Goal: Information Seeking & Learning: Find specific fact

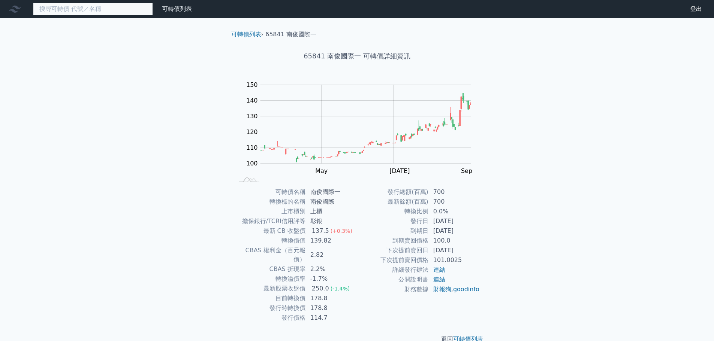
click at [139, 8] on input at bounding box center [93, 9] width 120 height 13
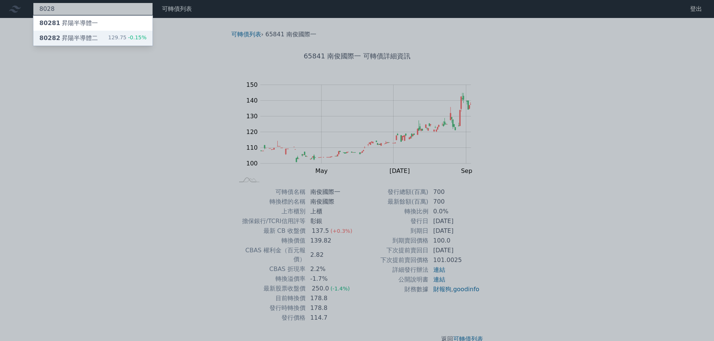
type input "8028"
click at [127, 34] on div "129.75 -0.15%" at bounding box center [127, 38] width 39 height 9
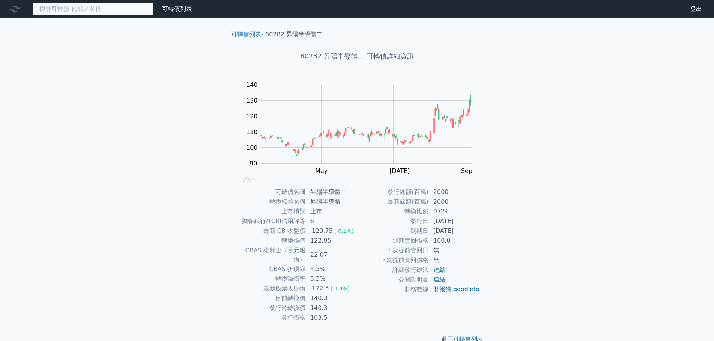
click at [83, 9] on input at bounding box center [93, 9] width 120 height 13
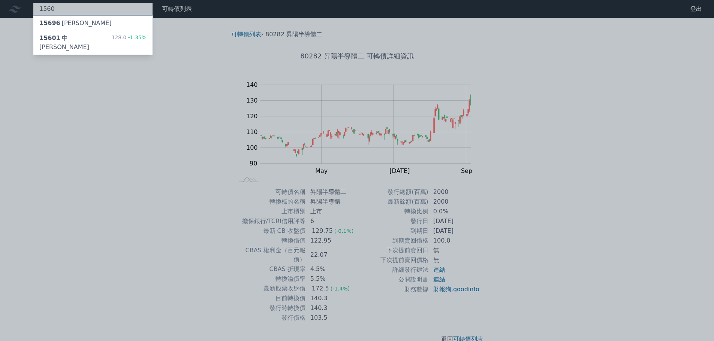
type input "1560"
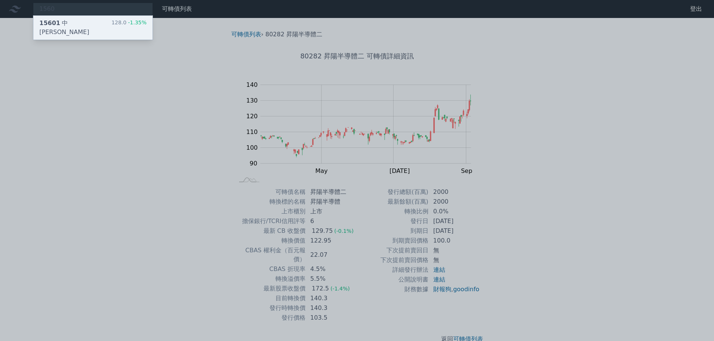
click at [81, 21] on div "15601 中砂一 128.0 -1.35%" at bounding box center [92, 28] width 119 height 24
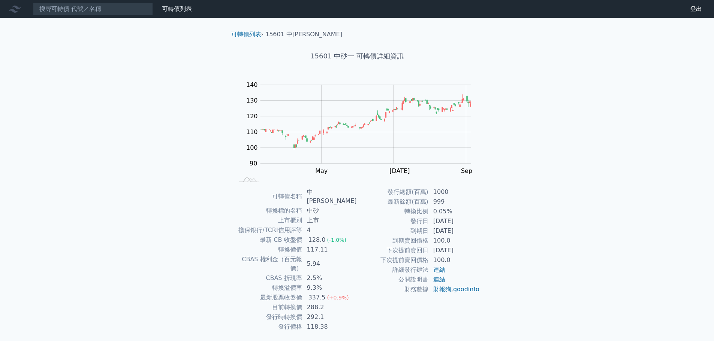
click at [130, 15] on nav "可轉債列表 財務數據 可轉債列表 財務數據 登出 登出" at bounding box center [357, 9] width 714 height 18
click at [127, 9] on input at bounding box center [93, 9] width 120 height 13
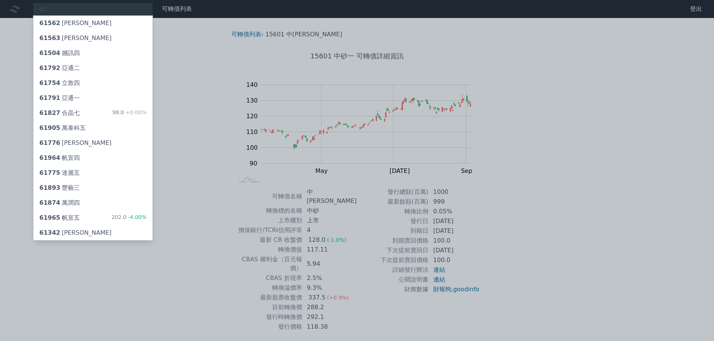
click at [127, 9] on div at bounding box center [357, 170] width 714 height 341
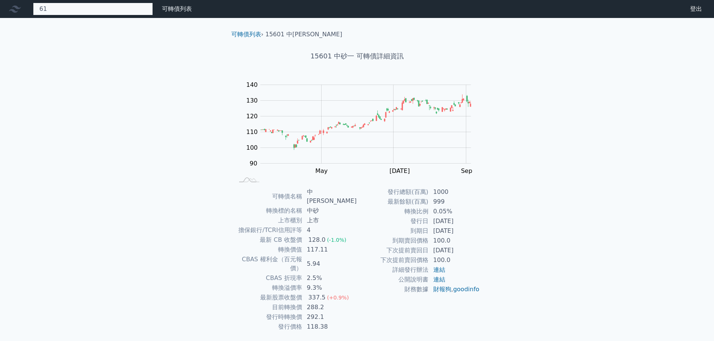
click at [127, 9] on div "61 61562 [PERSON_NAME] 61563 [PERSON_NAME] 61504 撼訊四 61792 亞通二 61754 立敦四 61791 …" at bounding box center [93, 9] width 120 height 13
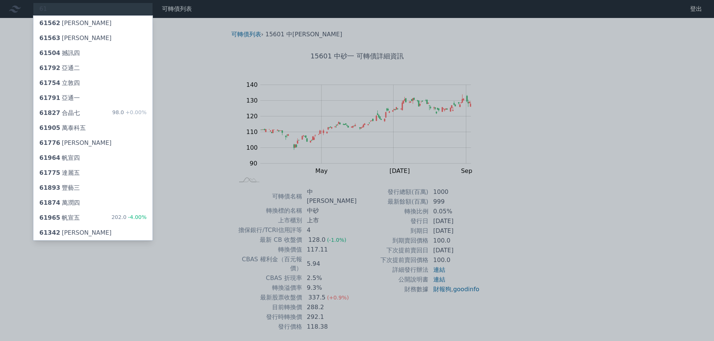
click at [127, 9] on div at bounding box center [357, 170] width 714 height 341
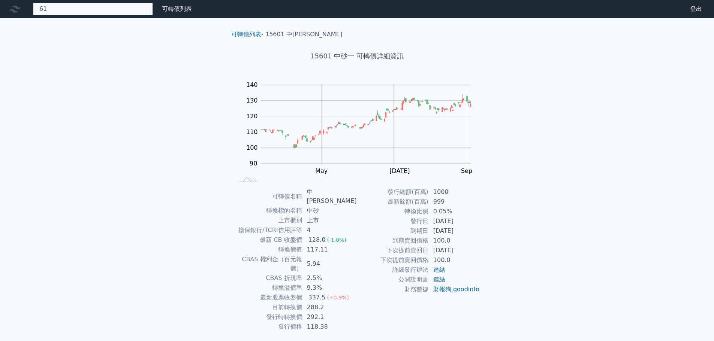
click at [127, 9] on div "61 61562 [PERSON_NAME] 61563 [PERSON_NAME] 61504 撼訊四 61792 亞通二 61754 立敦四 61791 …" at bounding box center [93, 9] width 120 height 13
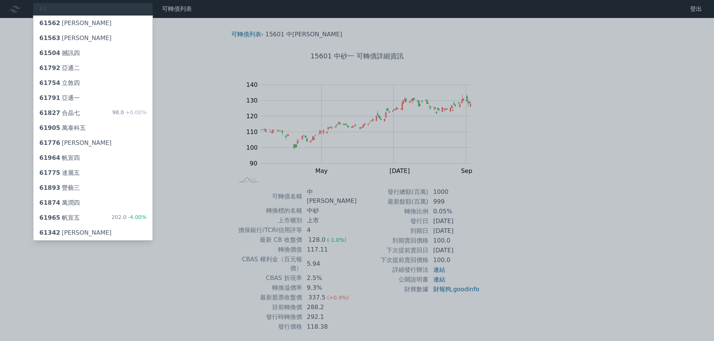
click at [127, 9] on div at bounding box center [357, 170] width 714 height 341
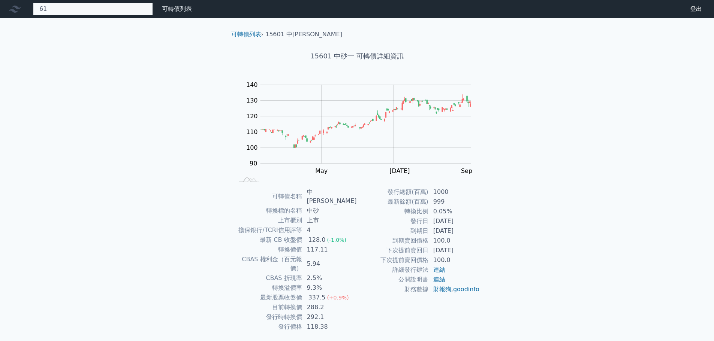
click at [127, 9] on div "61 61562 [PERSON_NAME] 61563 [PERSON_NAME] 61504 撼訊四 61792 亞通二 61754 立敦四 61791 …" at bounding box center [93, 9] width 120 height 13
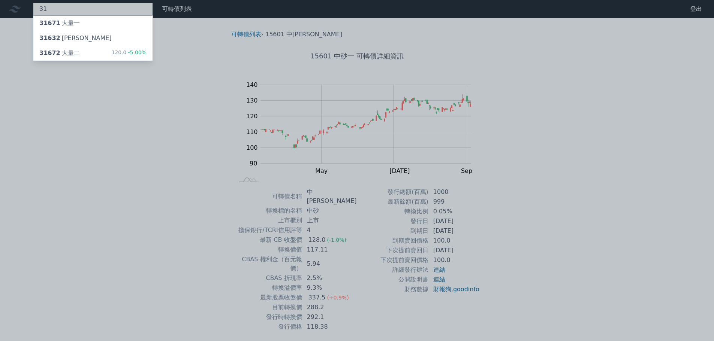
type input "3"
drag, startPoint x: 110, startPoint y: 92, endPoint x: 109, endPoint y: 88, distance: 4.1
click at [110, 92] on div at bounding box center [357, 170] width 714 height 341
click at [84, 9] on div "3617 36171 碩天一 36172 碩天二 36173 碩天三 105.4 -1.10%" at bounding box center [93, 9] width 120 height 13
click at [84, 9] on div at bounding box center [357, 170] width 714 height 341
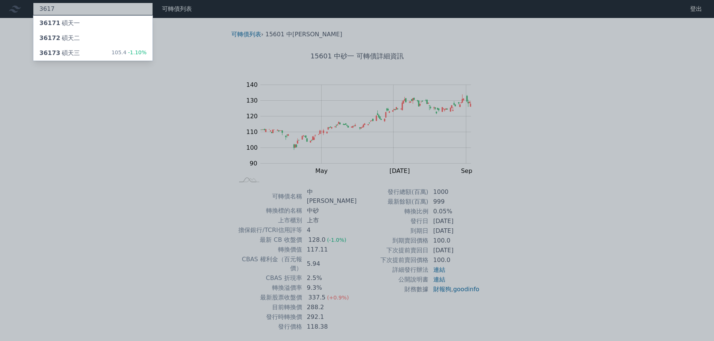
click at [84, 9] on div "3617 36171 碩天一 36172 碩天二 36173 碩天三 105.4 -1.10%" at bounding box center [93, 9] width 120 height 13
click at [84, 9] on div at bounding box center [357, 170] width 714 height 341
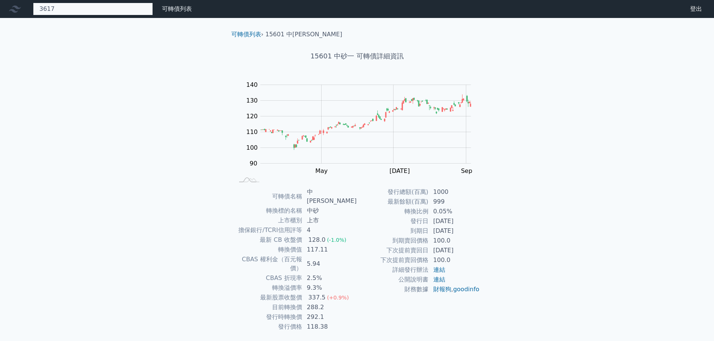
click at [84, 9] on div "3617 36171 碩天一 36172 碩天二 36173 碩天三 105.4 -1.10%" at bounding box center [93, 9] width 120 height 13
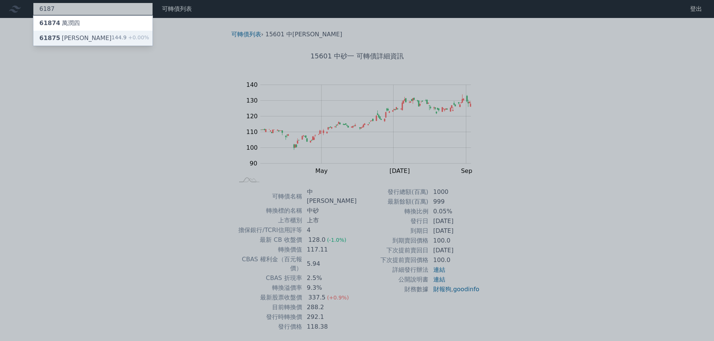
type input "6187"
click at [81, 35] on div "61875 萬潤五 144.9 +0.00%" at bounding box center [92, 38] width 119 height 15
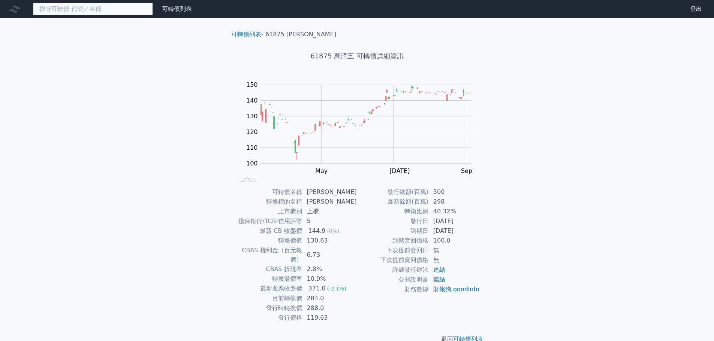
click at [75, 13] on input at bounding box center [93, 9] width 120 height 13
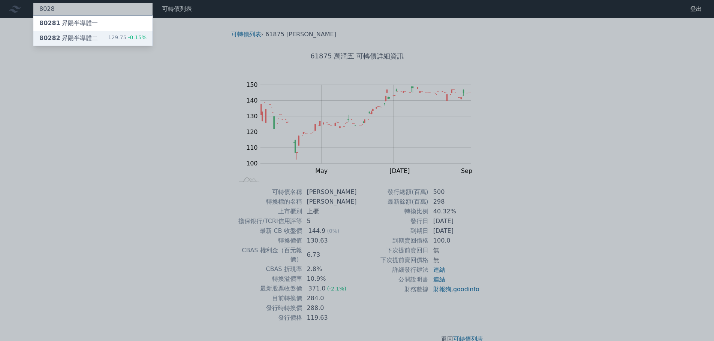
type input "8028"
click at [70, 38] on div "80282 昇陽半導體二" at bounding box center [68, 38] width 58 height 9
